Goal: Transaction & Acquisition: Purchase product/service

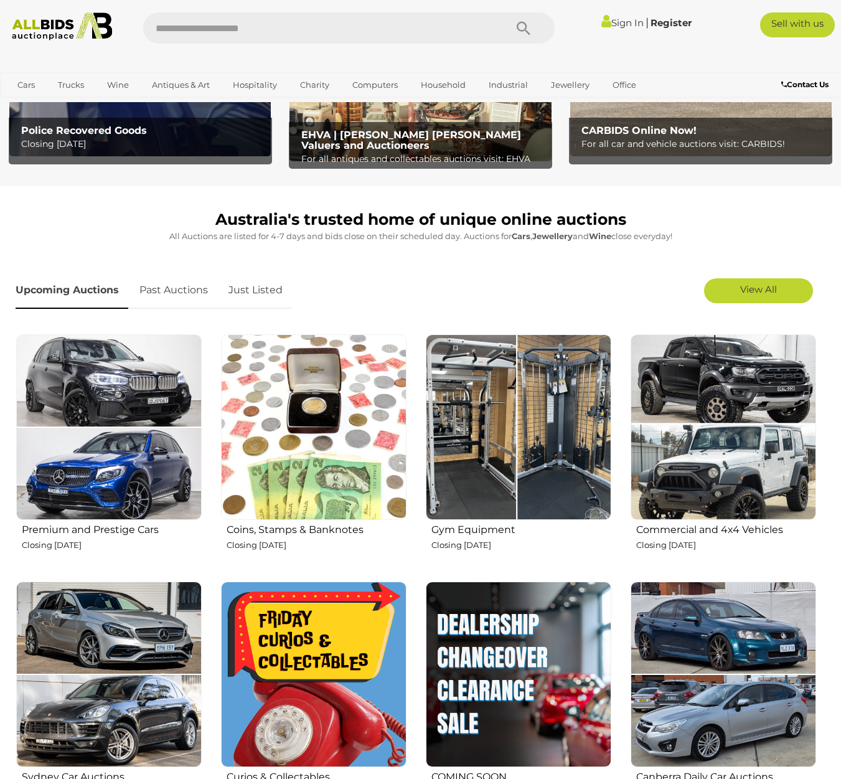
scroll to position [311, 0]
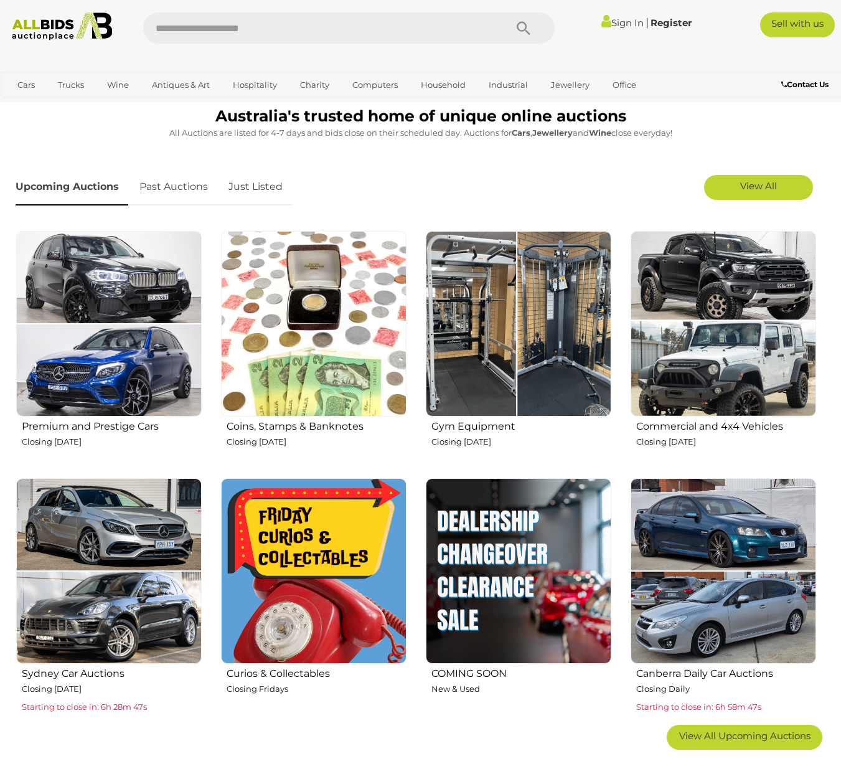
click at [497, 424] on h2 "Gym Equipment" at bounding box center [522, 425] width 180 height 14
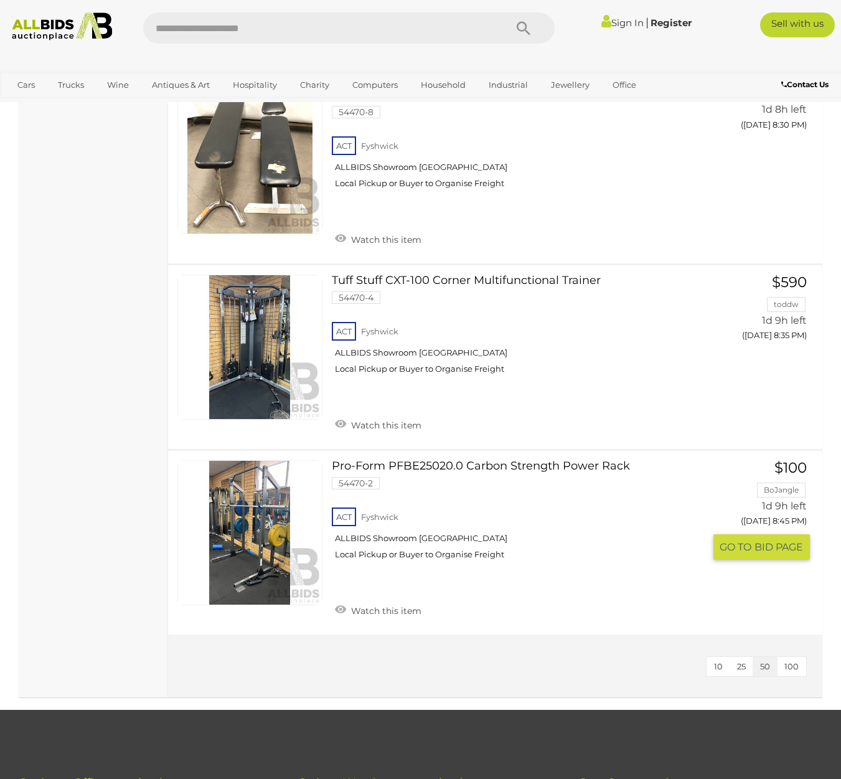
scroll to position [1121, 0]
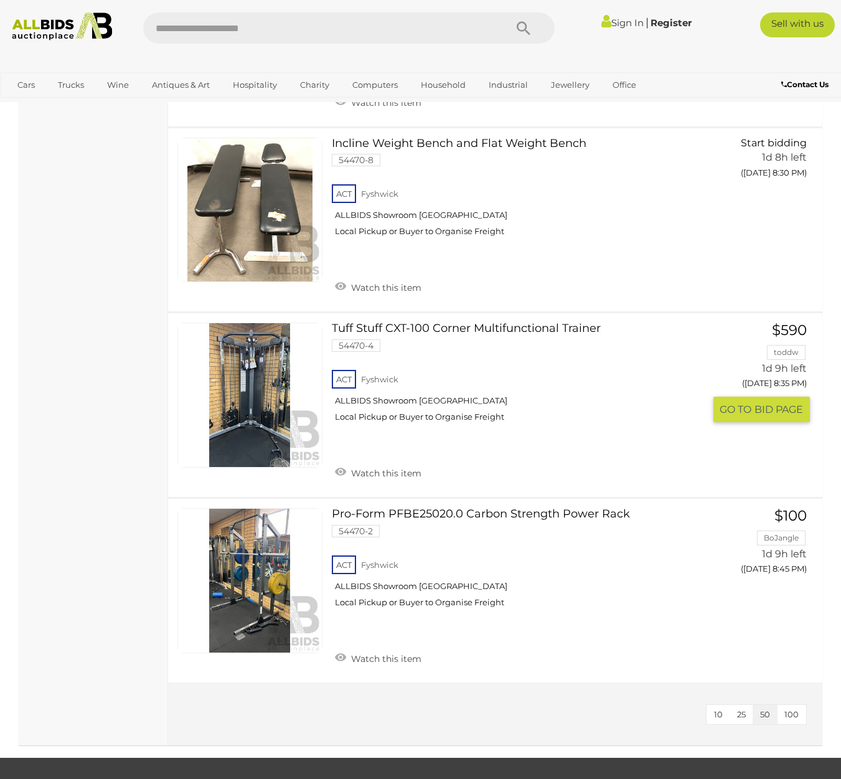
click at [517, 331] on link "Tuff Stuff CXT-100 Corner Multifunctional Trainer 54470-4 ACT Fyshwick" at bounding box center [522, 377] width 363 height 109
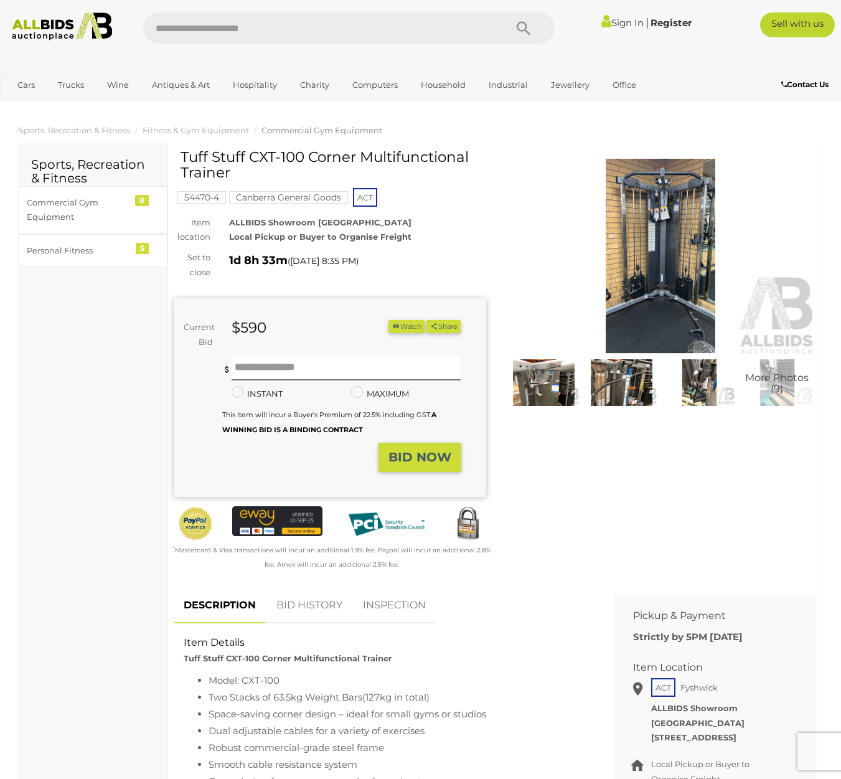
click at [540, 381] on img at bounding box center [544, 382] width 72 height 46
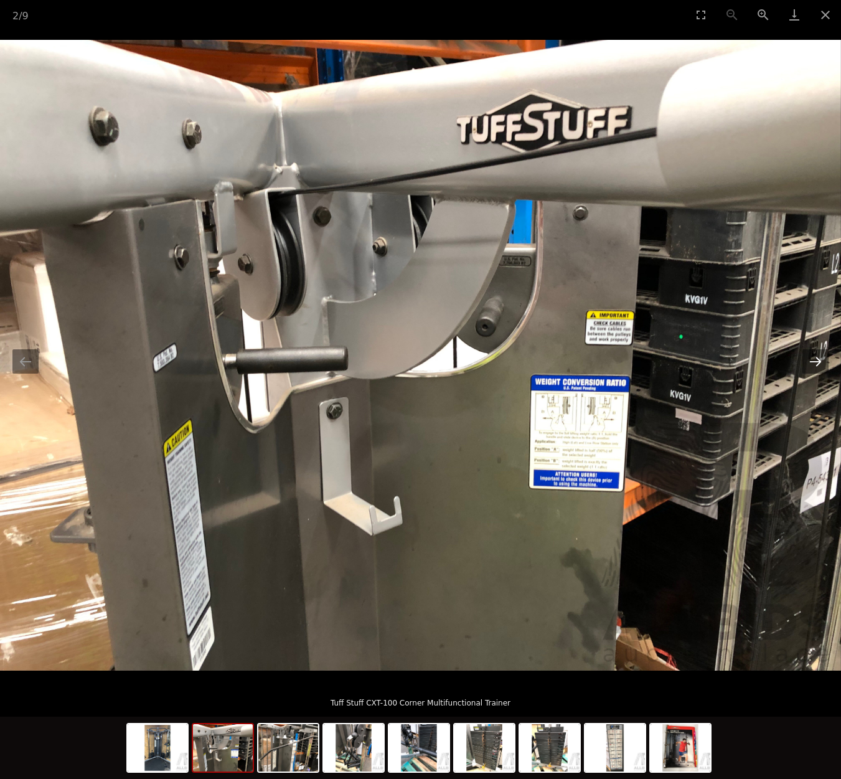
click at [819, 362] on button "Next slide" at bounding box center [816, 361] width 26 height 24
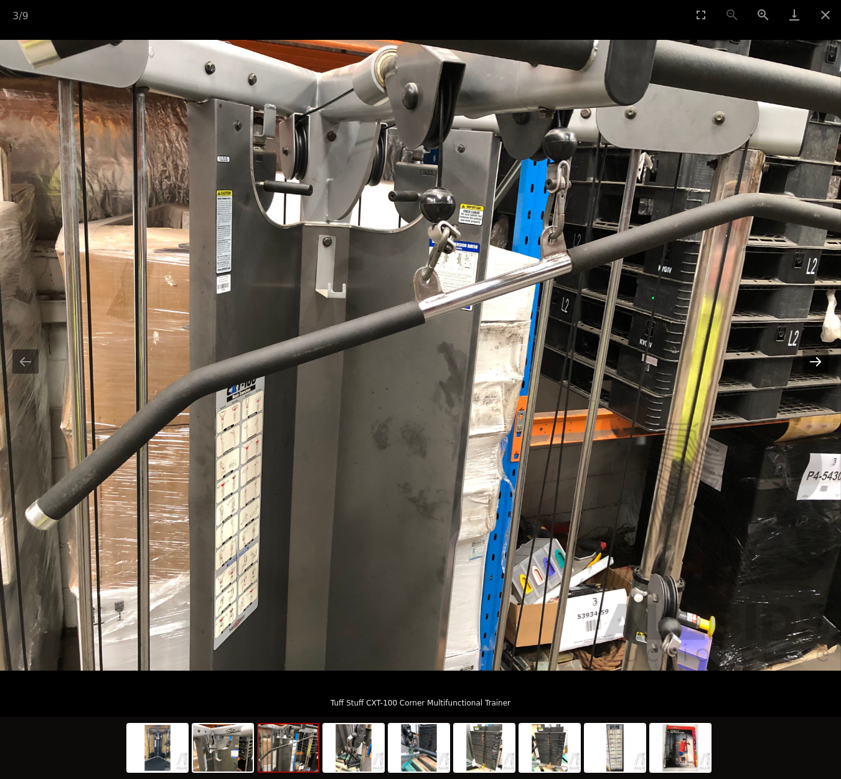
click at [819, 362] on button "Next slide" at bounding box center [816, 361] width 26 height 24
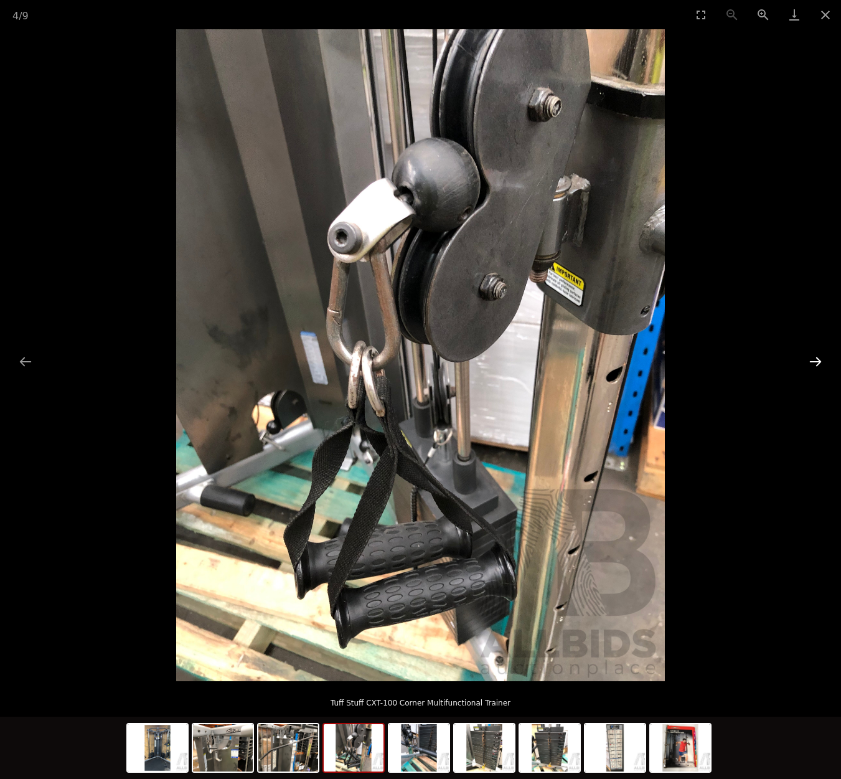
click at [819, 362] on button "Next slide" at bounding box center [816, 361] width 26 height 24
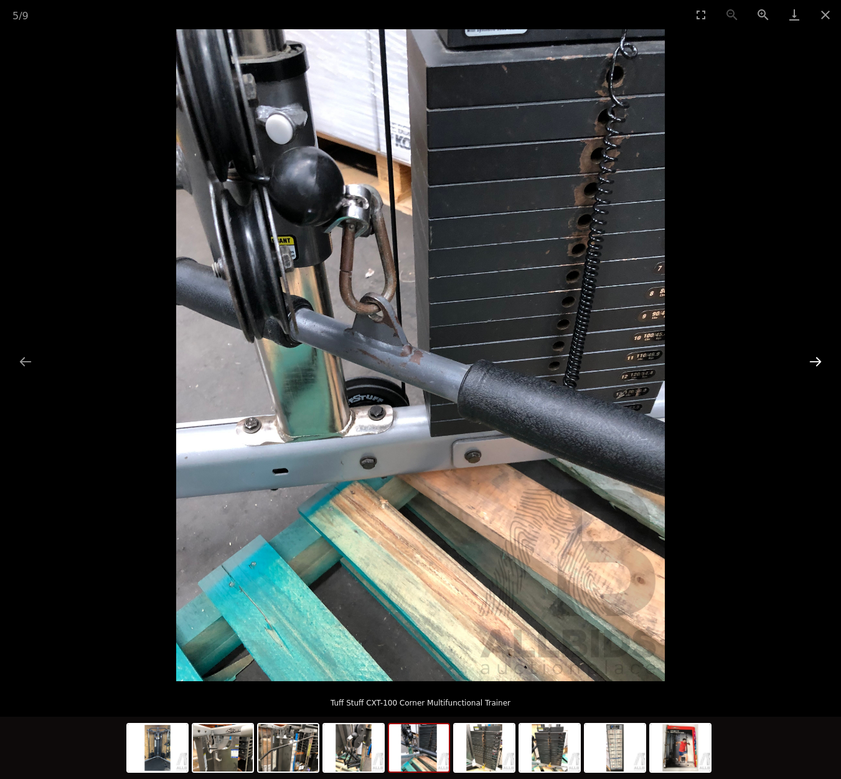
click at [819, 362] on button "Next slide" at bounding box center [816, 361] width 26 height 24
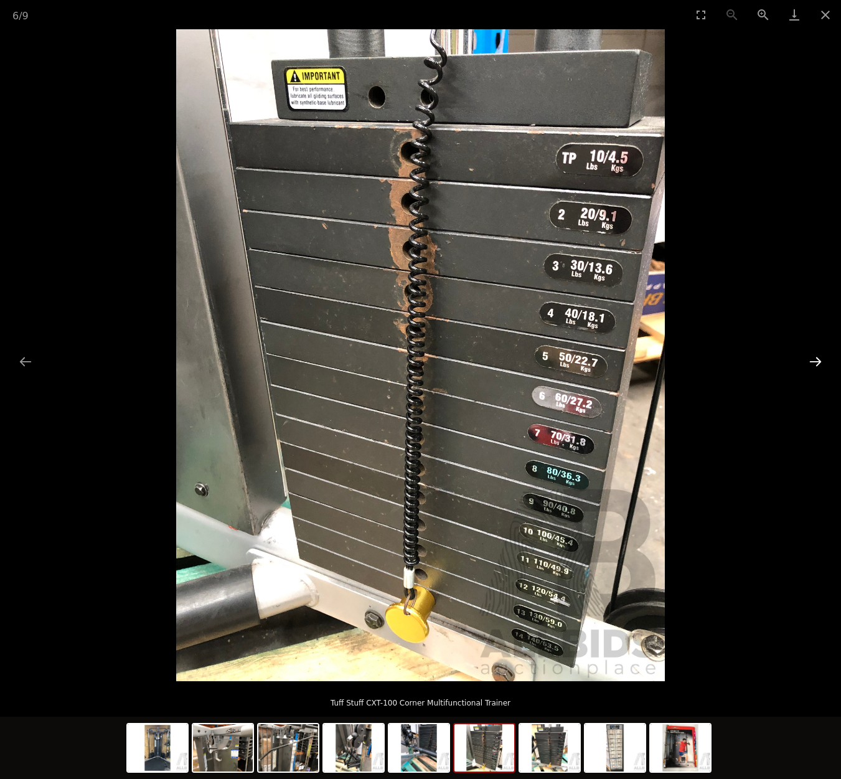
click at [819, 362] on button "Next slide" at bounding box center [816, 361] width 26 height 24
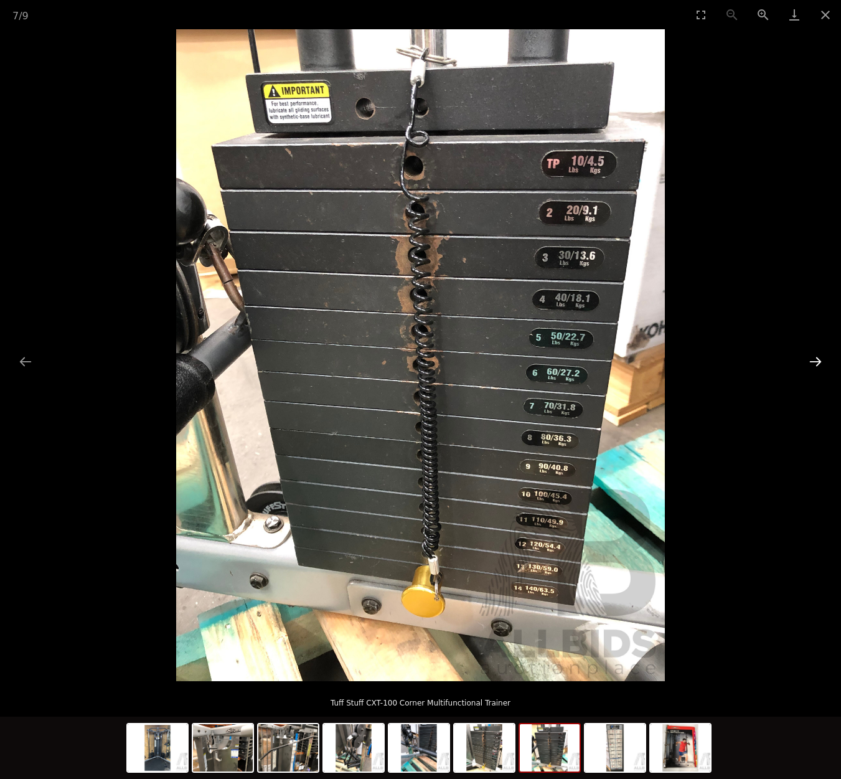
click at [819, 362] on button "Next slide" at bounding box center [816, 361] width 26 height 24
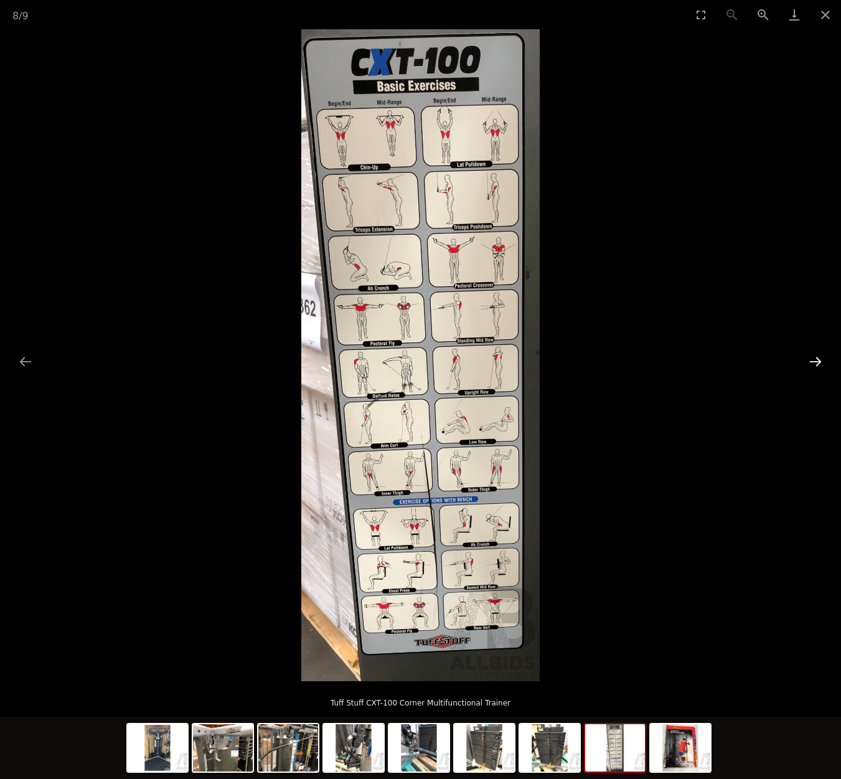
click at [819, 362] on button "Next slide" at bounding box center [816, 361] width 26 height 24
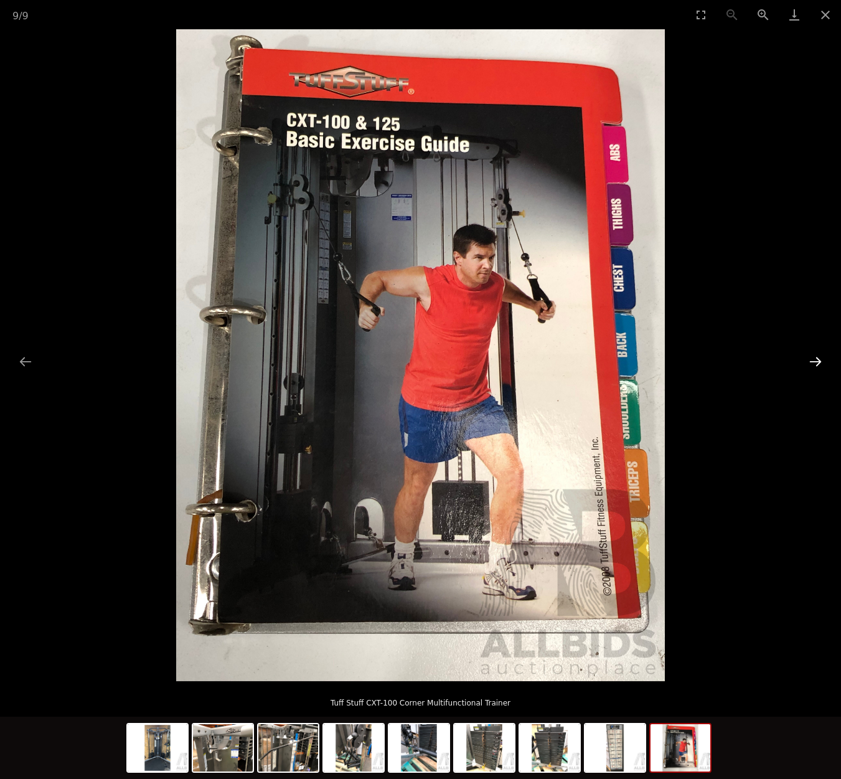
click at [819, 362] on button "Next slide" at bounding box center [816, 361] width 26 height 24
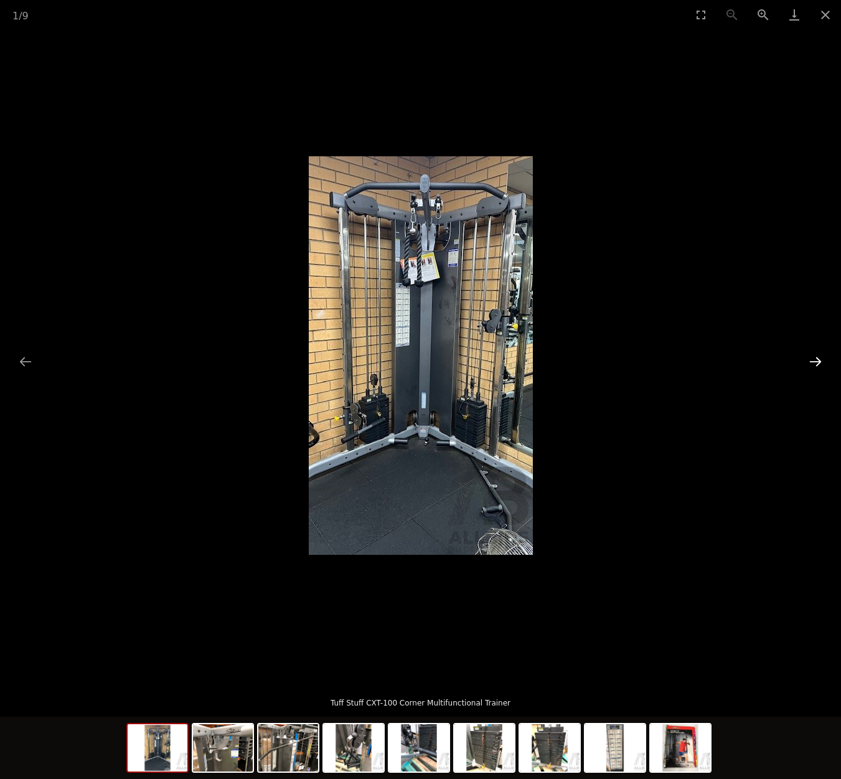
click at [819, 362] on button "Next slide" at bounding box center [816, 361] width 26 height 24
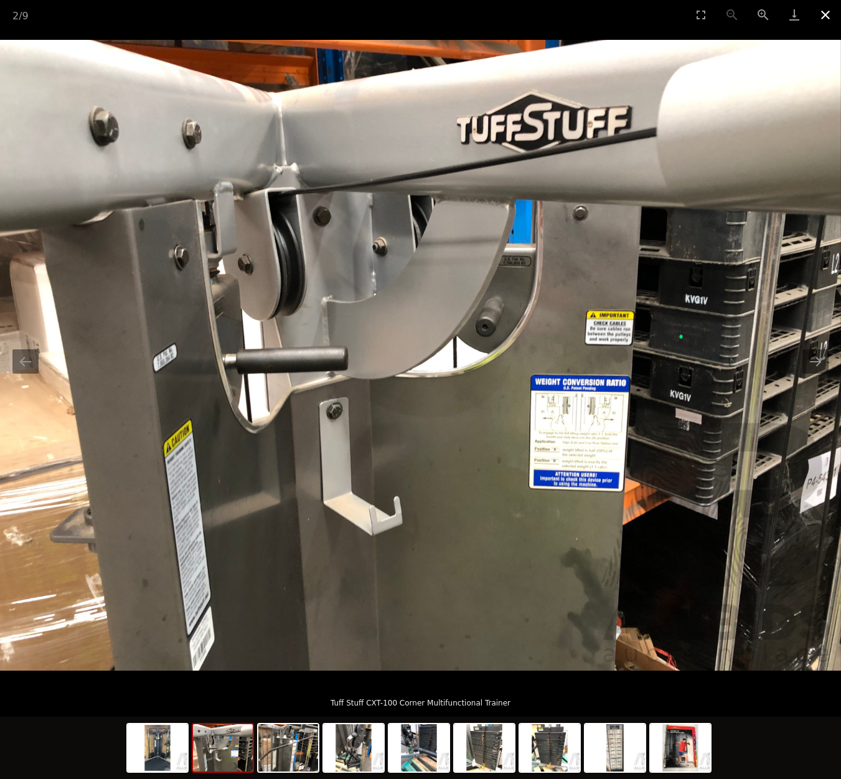
click at [821, 11] on button "Close gallery" at bounding box center [825, 14] width 31 height 29
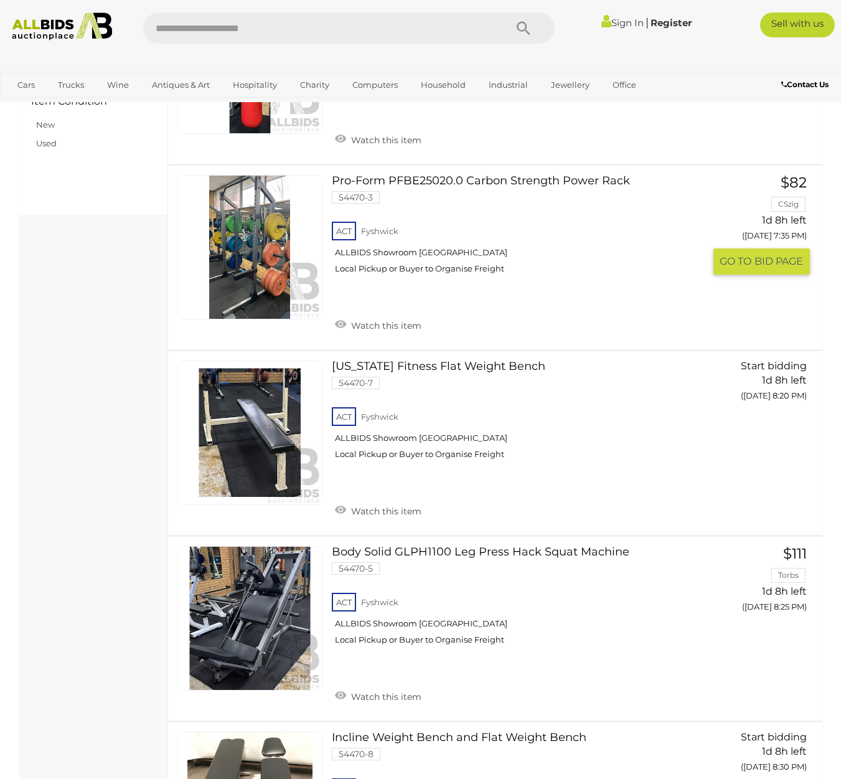
scroll to position [1369, 0]
